Goal: Task Accomplishment & Management: Use online tool/utility

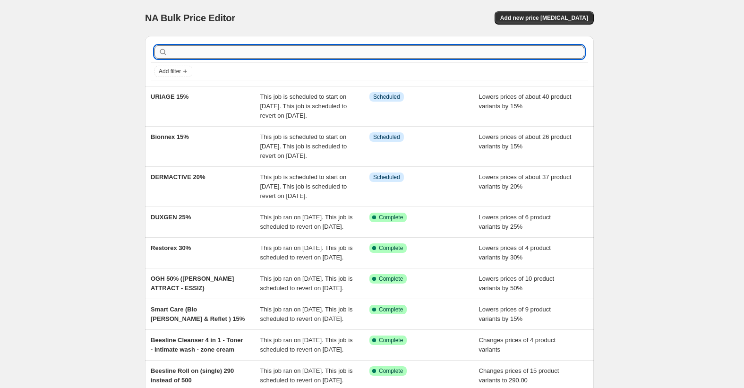
click at [409, 51] on input "text" at bounding box center [377, 51] width 415 height 13
paste input "Happiness"
type input "Happiness"
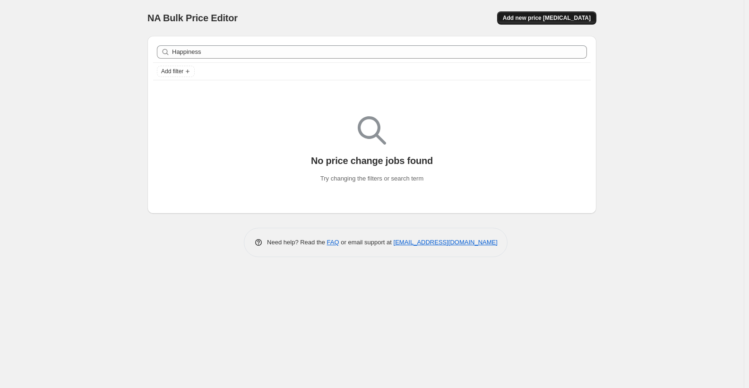
click at [554, 19] on span "Add new price [MEDICAL_DATA]" at bounding box center [547, 18] width 88 height 8
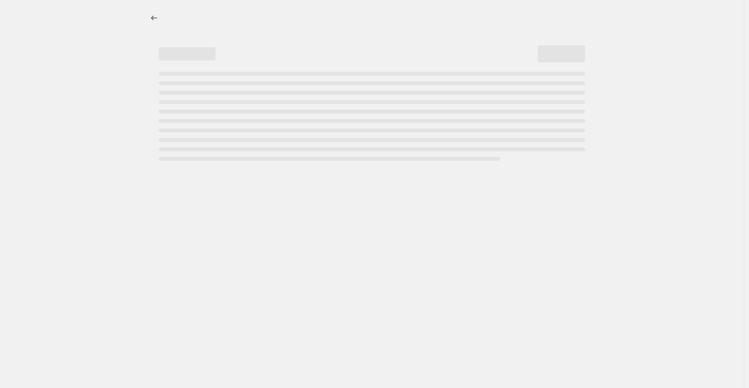
select select "percentage"
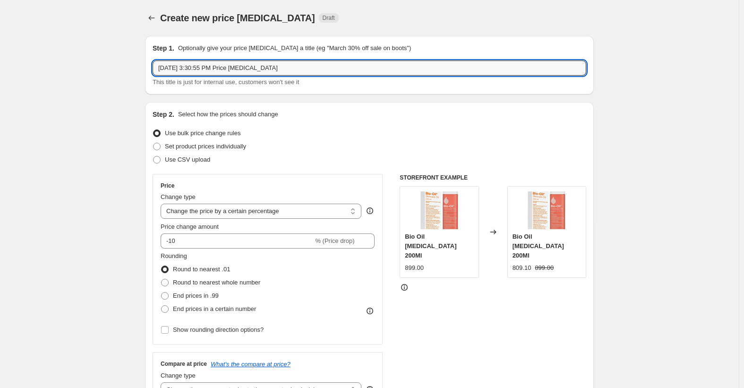
drag, startPoint x: 273, startPoint y: 70, endPoint x: 21, endPoint y: 77, distance: 252.3
paste input "Happiness >> Flash Offer 25%"
click at [195, 66] on input "Happiness >> Flash Offer 25%" at bounding box center [370, 67] width 434 height 15
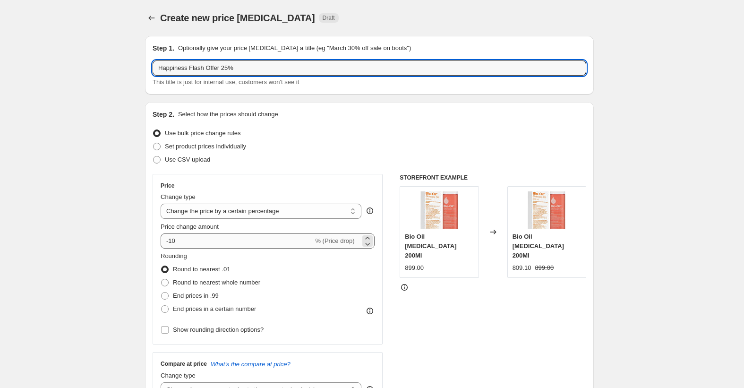
type input "Happiness Flash Offer 25%"
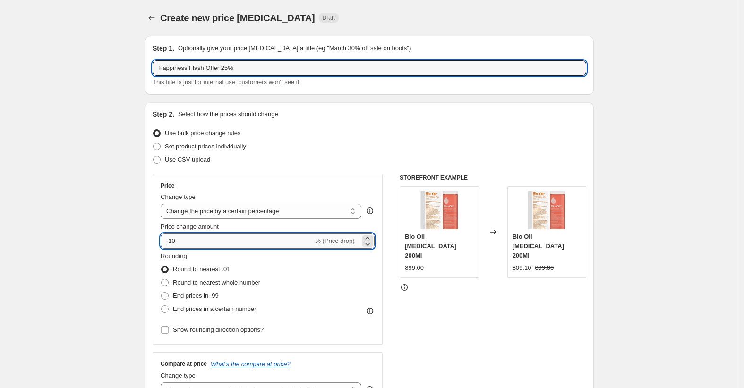
click at [196, 237] on input "-10" at bounding box center [237, 240] width 153 height 15
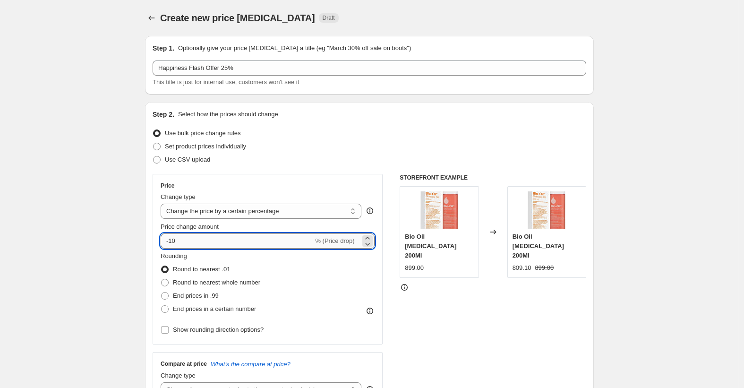
click at [196, 237] on input "-10" at bounding box center [237, 240] width 153 height 15
click at [194, 239] on input "-10" at bounding box center [237, 240] width 153 height 15
click at [180, 243] on input "-10" at bounding box center [237, 240] width 153 height 15
drag, startPoint x: 175, startPoint y: 240, endPoint x: 208, endPoint y: 240, distance: 33.5
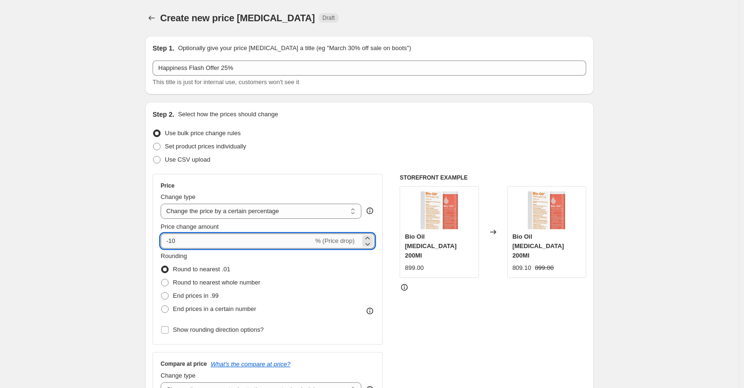
click at [208, 240] on input "-10" at bounding box center [237, 240] width 153 height 15
type input "-25"
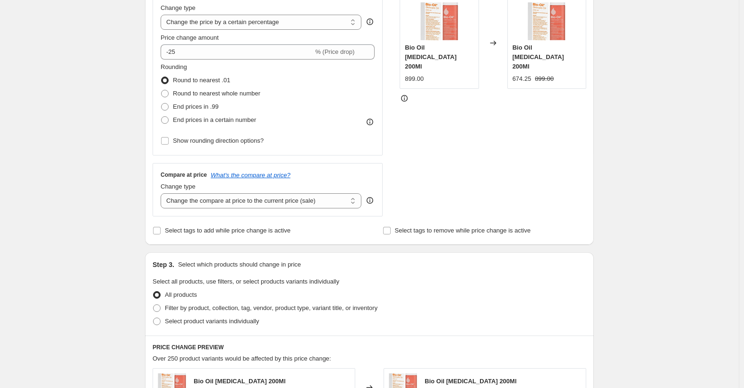
scroll to position [236, 0]
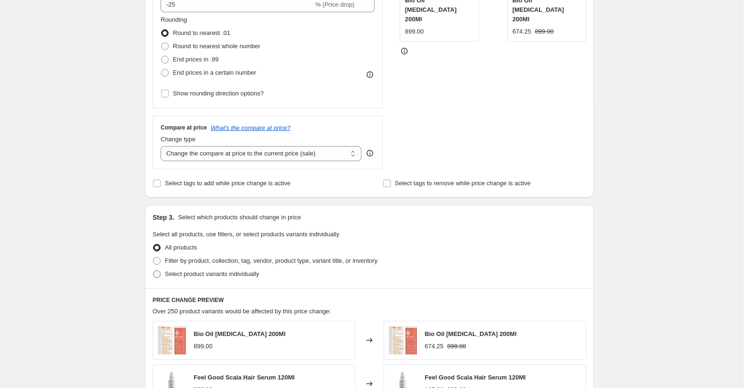
click at [219, 273] on span "Select product variants individually" at bounding box center [212, 273] width 94 height 7
click at [154, 271] on input "Select product variants individually" at bounding box center [153, 270] width 0 height 0
radio input "true"
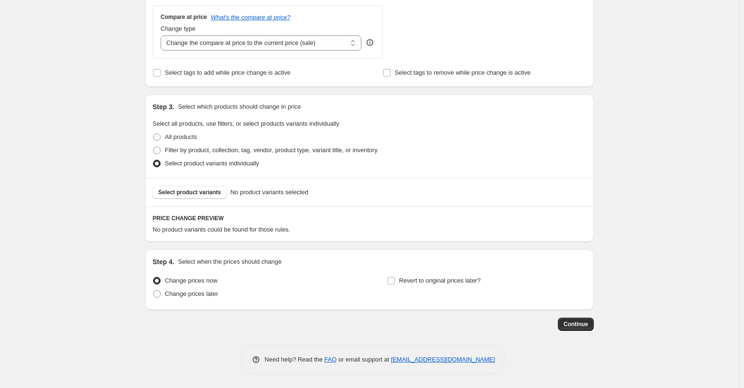
scroll to position [348, 0]
click at [195, 195] on span "Select product variants" at bounding box center [189, 192] width 63 height 8
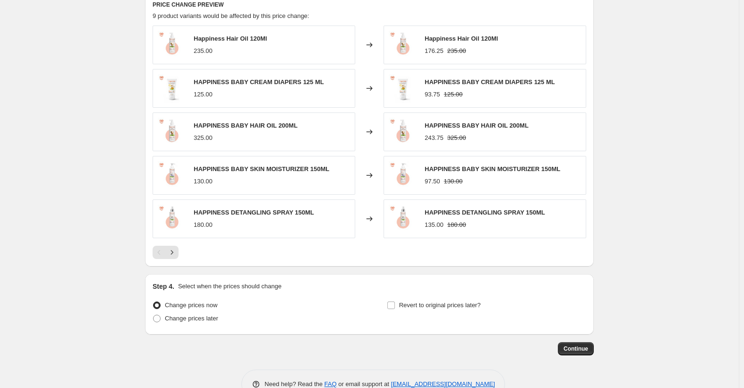
scroll to position [586, 0]
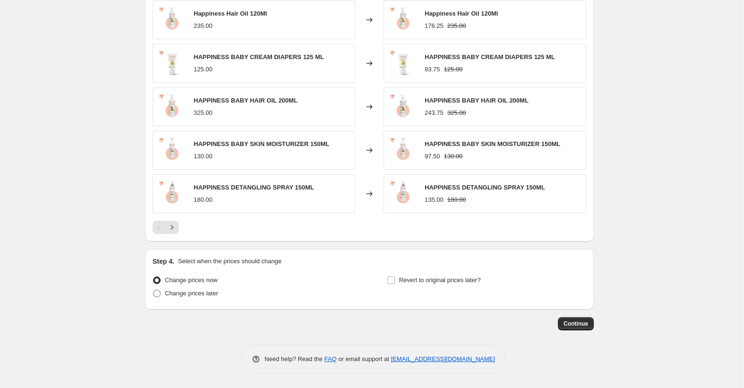
click at [207, 292] on span "Change prices later" at bounding box center [191, 293] width 53 height 7
click at [154, 290] on input "Change prices later" at bounding box center [153, 290] width 0 height 0
radio input "true"
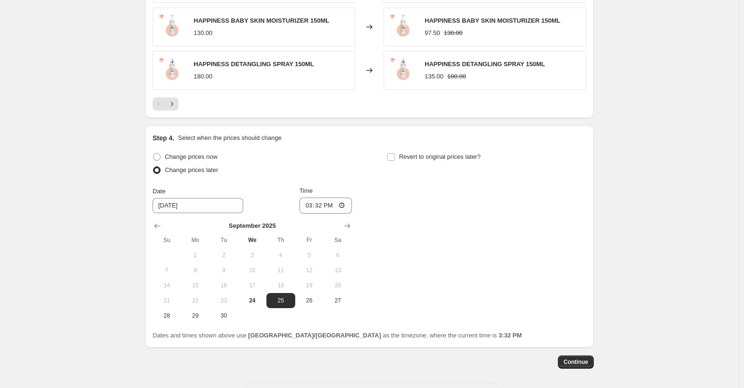
scroll to position [727, 0]
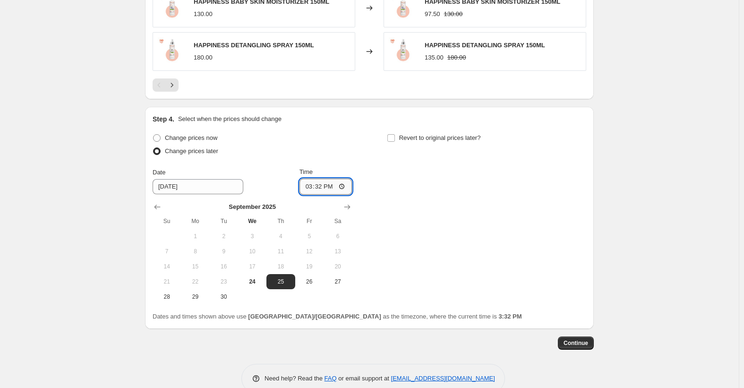
click at [309, 185] on input "15:32" at bounding box center [325, 187] width 53 height 16
type input "00:00"
click at [454, 141] on span "Revert to original prices later?" at bounding box center [440, 137] width 82 height 7
click at [395, 142] on input "Revert to original prices later?" at bounding box center [391, 138] width 8 height 8
checkbox input "true"
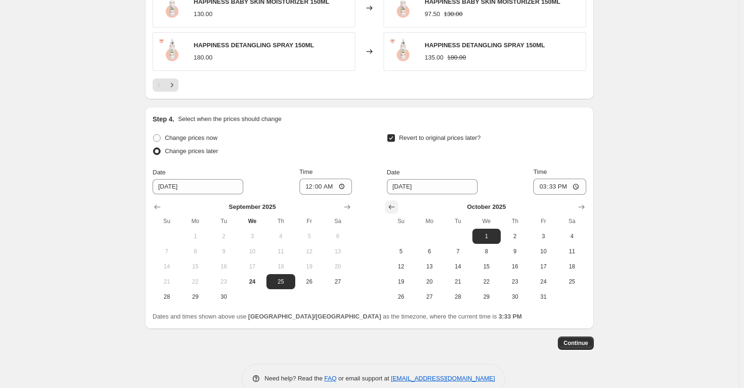
click at [394, 207] on icon "Show previous month, September 2025" at bounding box center [391, 207] width 6 height 5
click at [567, 282] on span "27" at bounding box center [572, 282] width 21 height 8
type input "[DATE]"
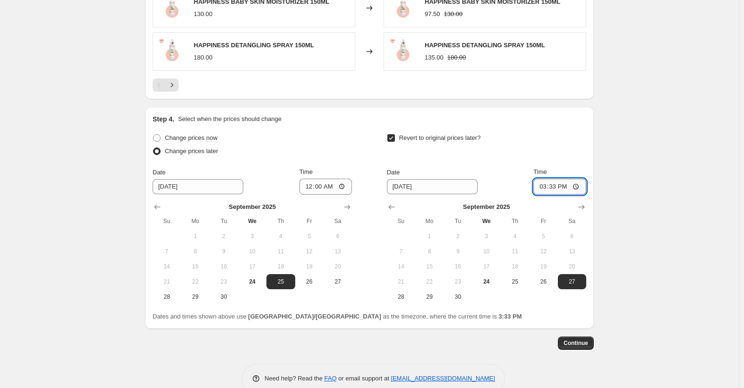
click at [546, 186] on input "15:33" at bounding box center [559, 187] width 53 height 16
type input "23:59"
click at [580, 342] on span "Continue" at bounding box center [575, 343] width 25 height 8
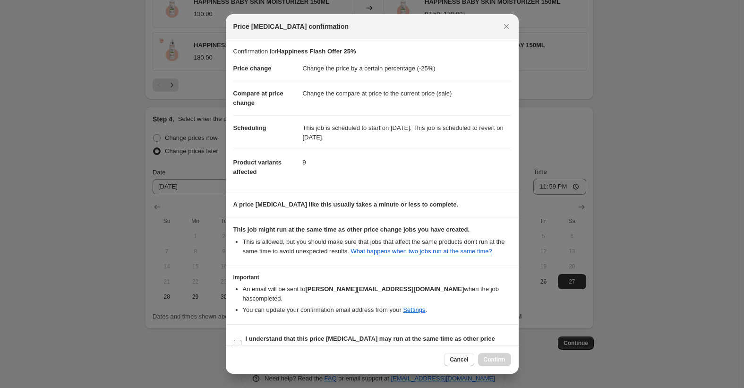
click at [268, 335] on b "I understand that this price [MEDICAL_DATA] may run at the same time as other p…" at bounding box center [370, 343] width 249 height 17
click at [241, 340] on input "I understand that this price [MEDICAL_DATA] may run at the same time as other p…" at bounding box center [238, 344] width 8 height 8
checkbox input "true"
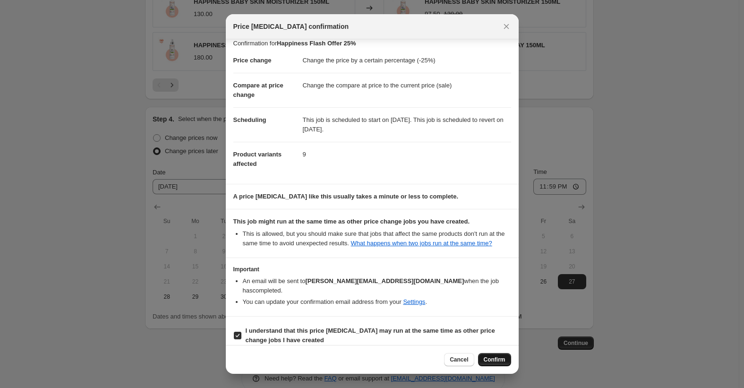
click at [484, 357] on span "Confirm" at bounding box center [495, 360] width 22 height 8
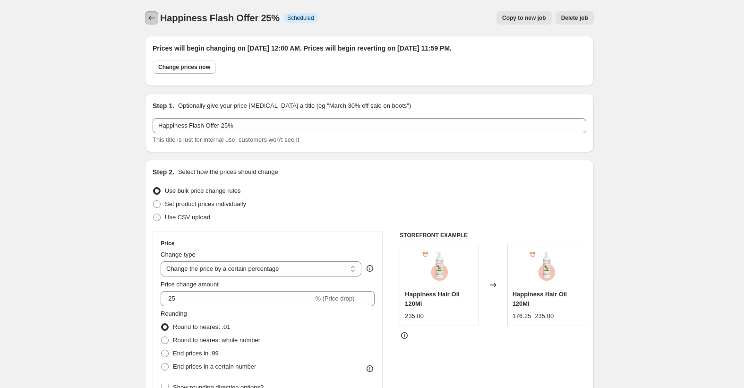
click at [149, 18] on button "Price change jobs" at bounding box center [151, 17] width 13 height 13
